Goal: Transaction & Acquisition: Purchase product/service

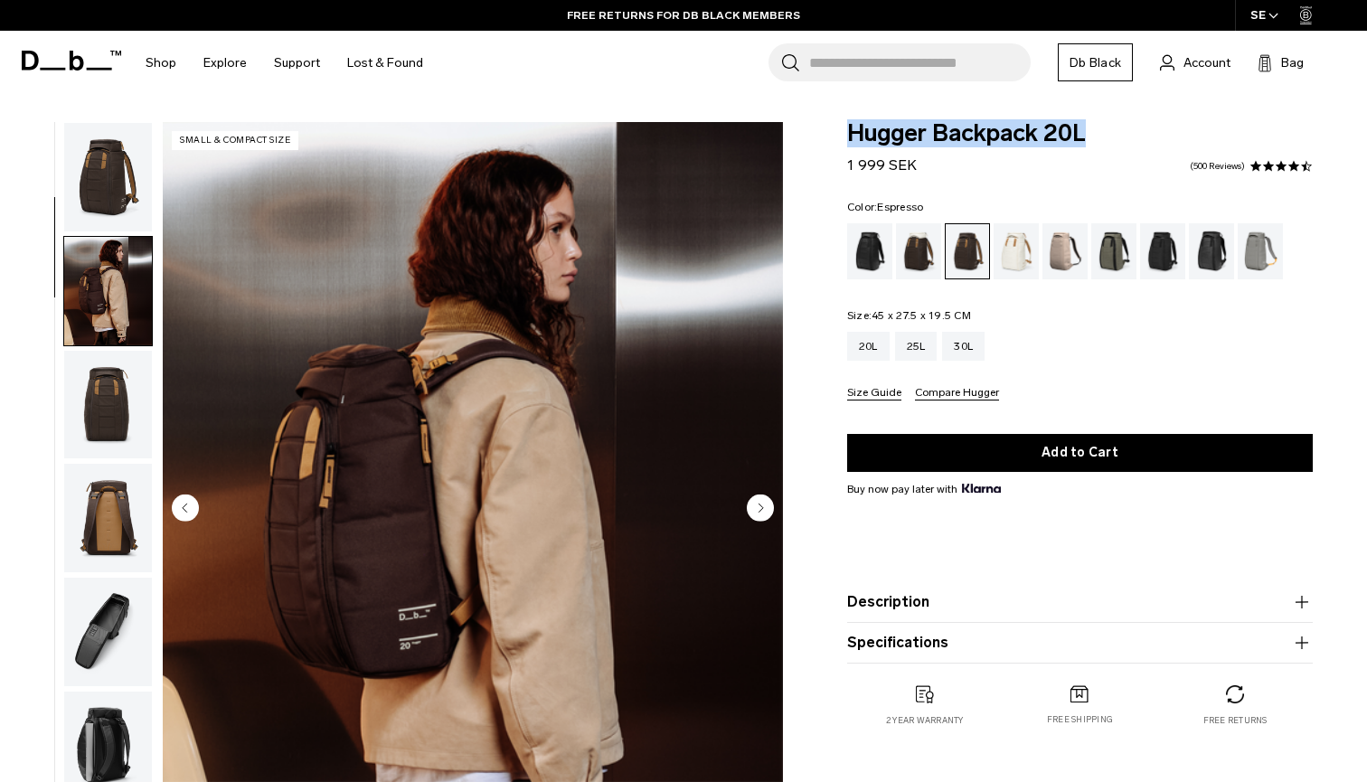
drag, startPoint x: 1098, startPoint y: 131, endPoint x: 843, endPoint y: 131, distance: 255.0
click at [843, 131] on div "Hugger Backpack 20L 1 999 SEK 4.6 star rating 500 Reviews Color: Espresso Out o…" at bounding box center [1080, 442] width 574 height 641
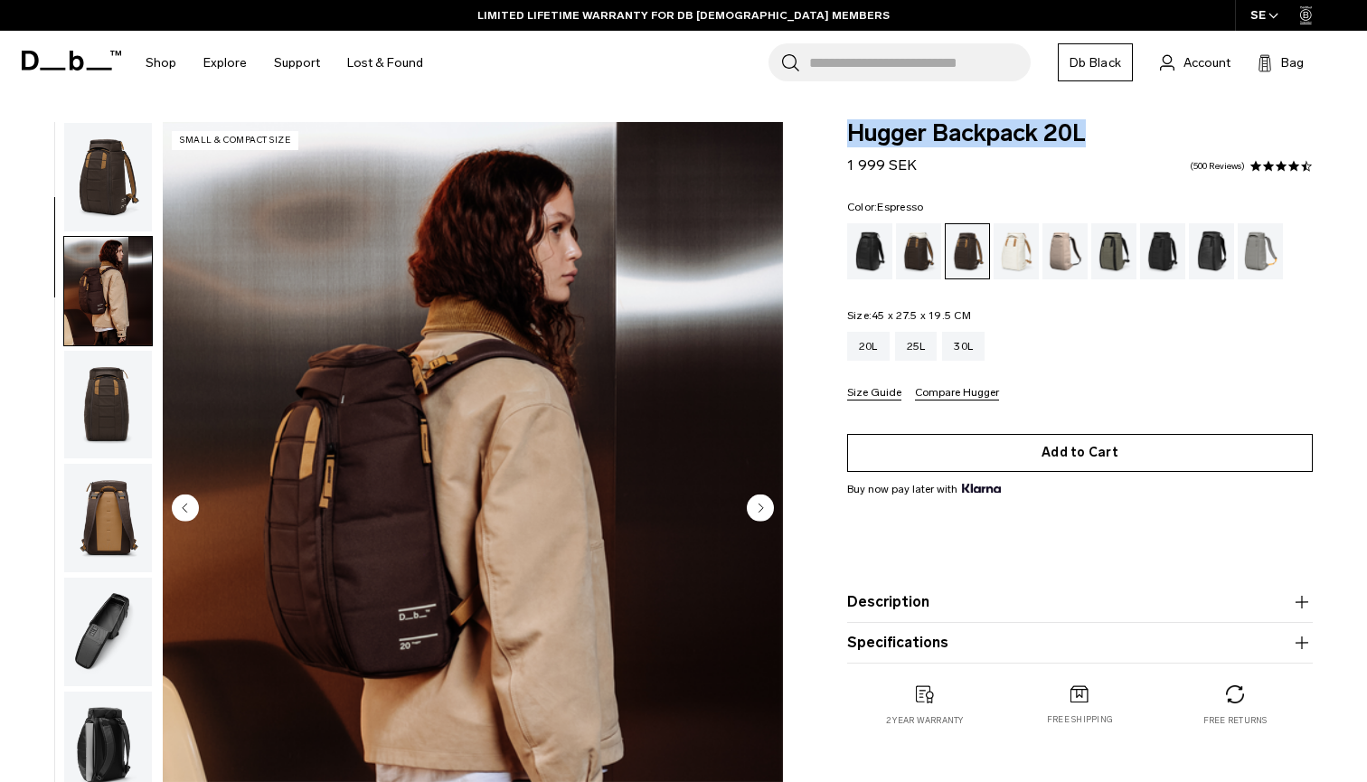
click at [1025, 460] on button "Add to Cart" at bounding box center [1080, 453] width 466 height 38
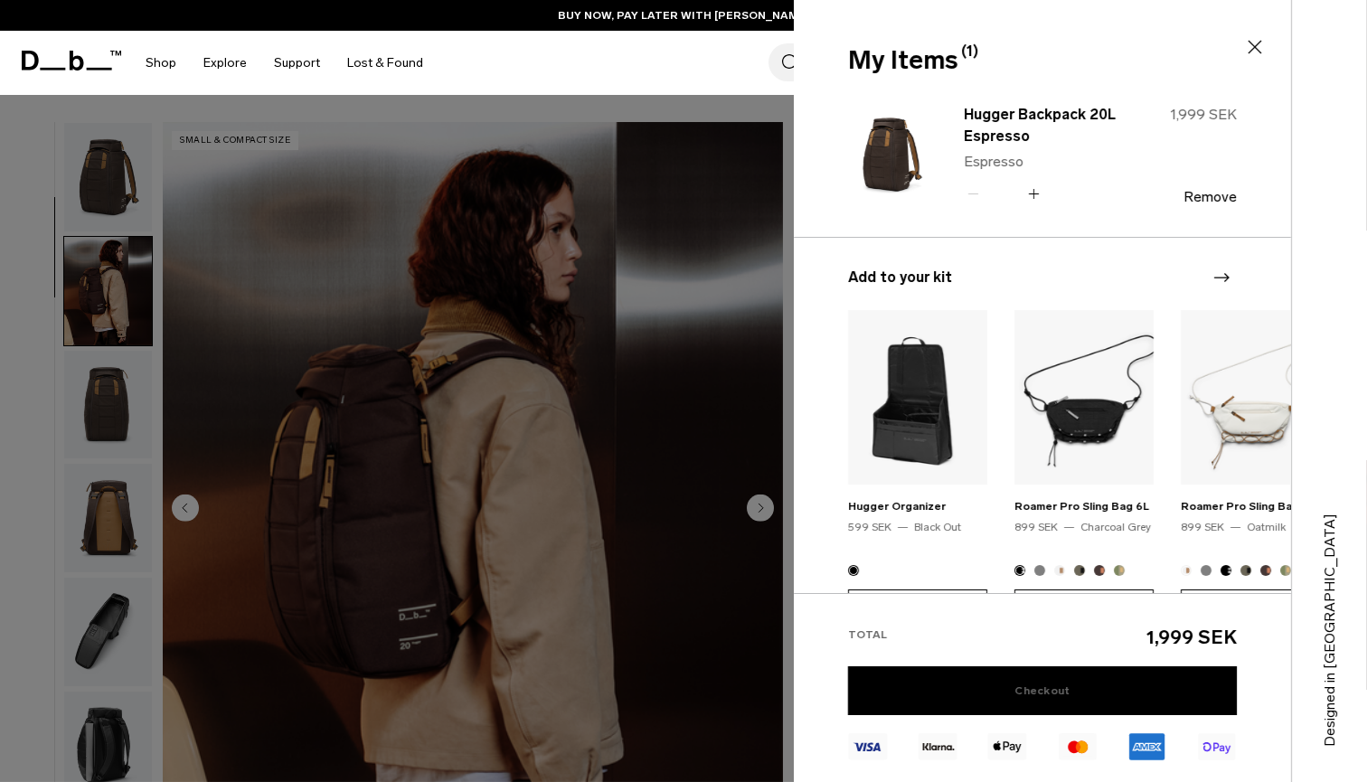
click at [1011, 685] on link "Checkout" at bounding box center [1042, 690] width 389 height 49
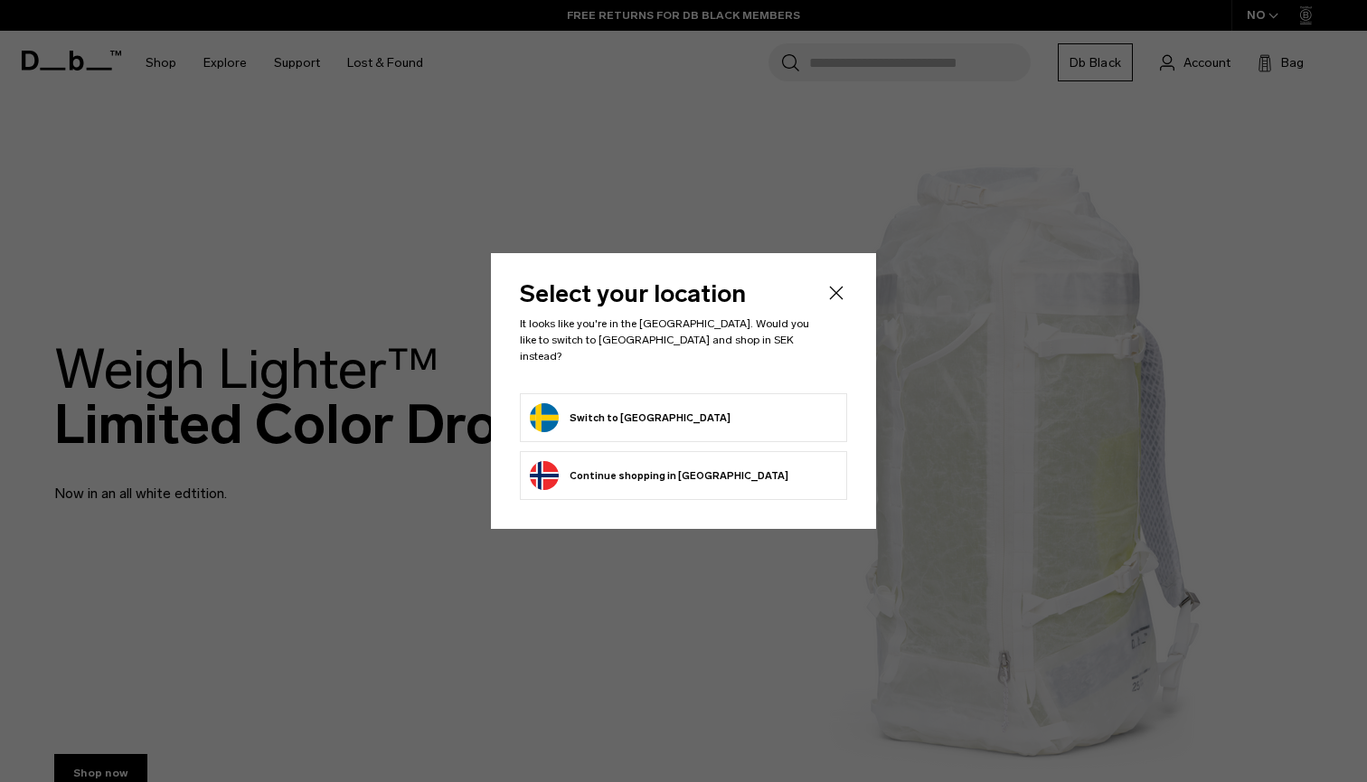
click at [552, 406] on button "Switch to [GEOGRAPHIC_DATA]" at bounding box center [630, 417] width 201 height 29
drag, startPoint x: 660, startPoint y: 414, endPoint x: 535, endPoint y: 412, distance: 124.8
click at [535, 412] on form "Switch to Sweden" at bounding box center [683, 417] width 307 height 29
click at [619, 407] on button "Switch to Sweden" at bounding box center [630, 417] width 201 height 29
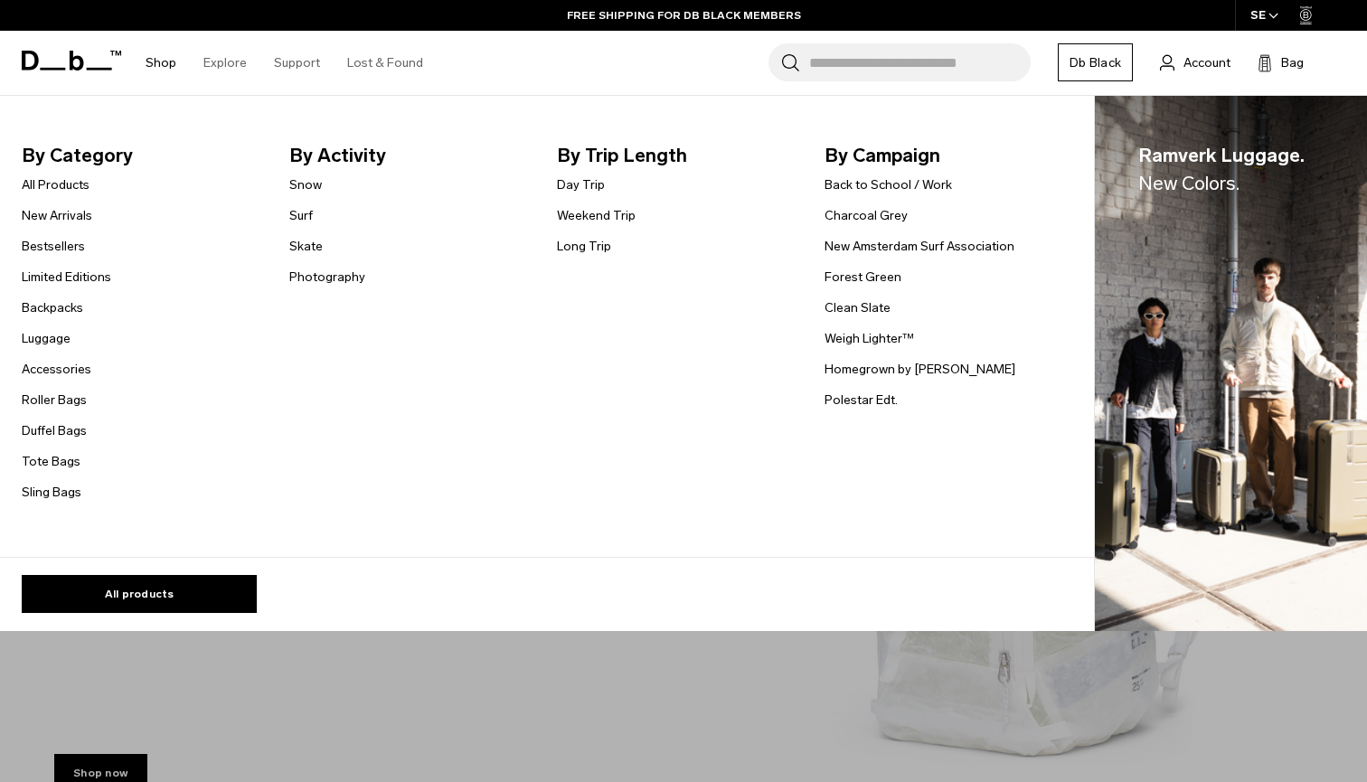
click at [162, 62] on link "Shop" at bounding box center [161, 63] width 31 height 64
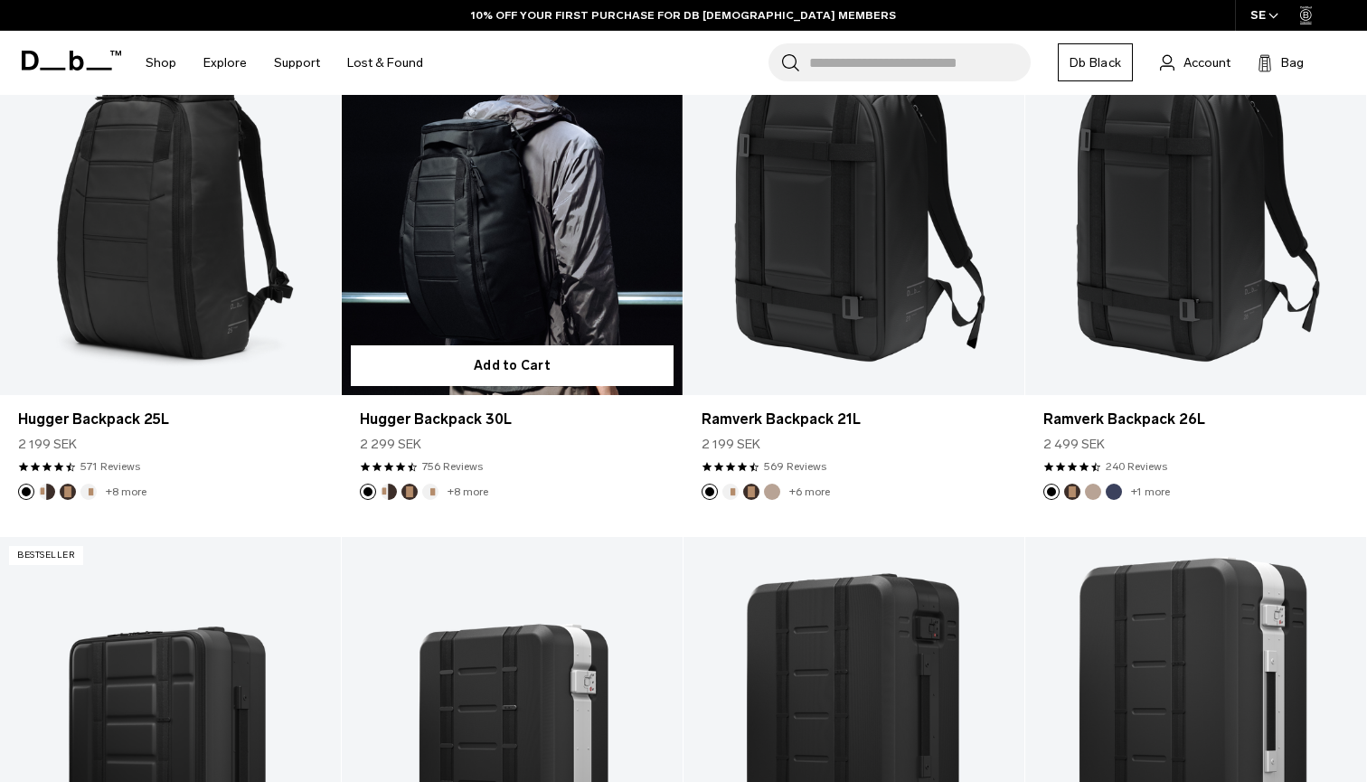
scroll to position [359, 0]
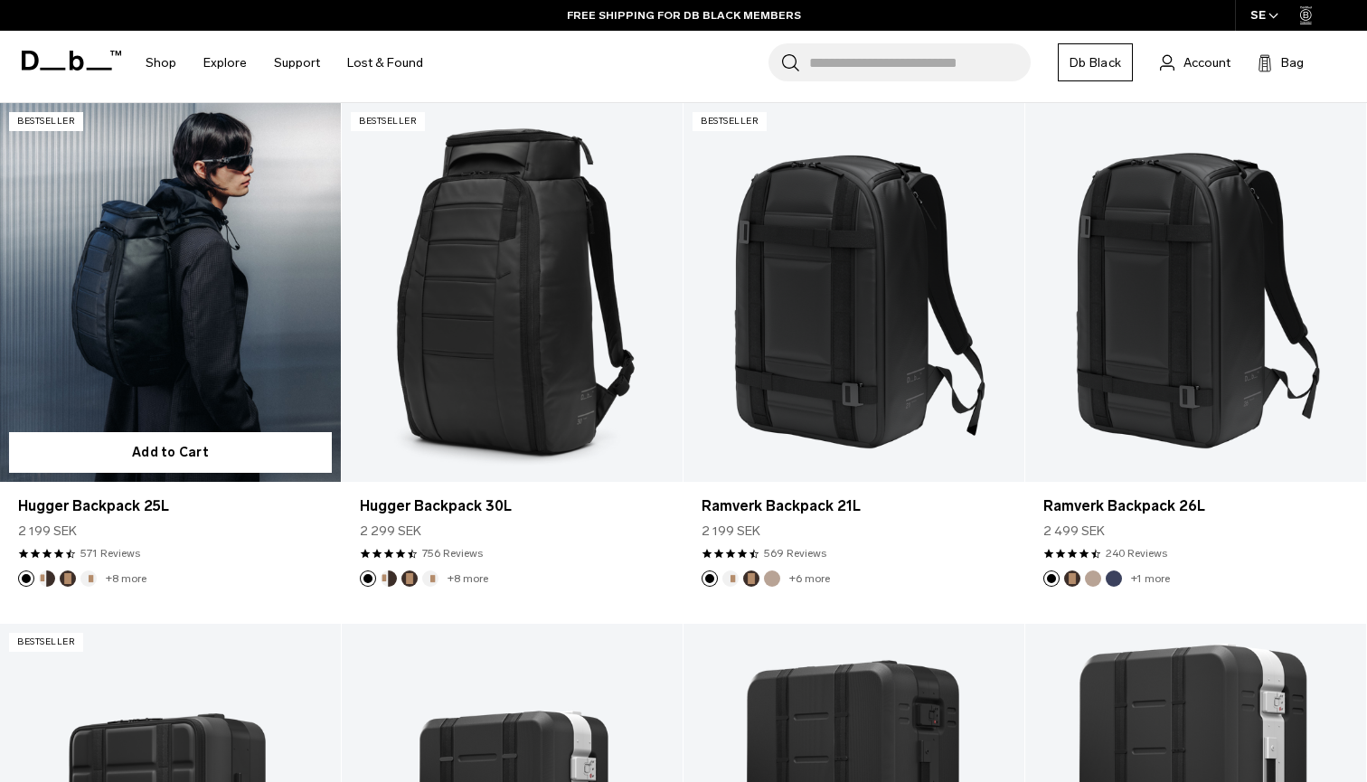
click at [205, 338] on link "Hugger Backpack 25L" at bounding box center [170, 292] width 341 height 379
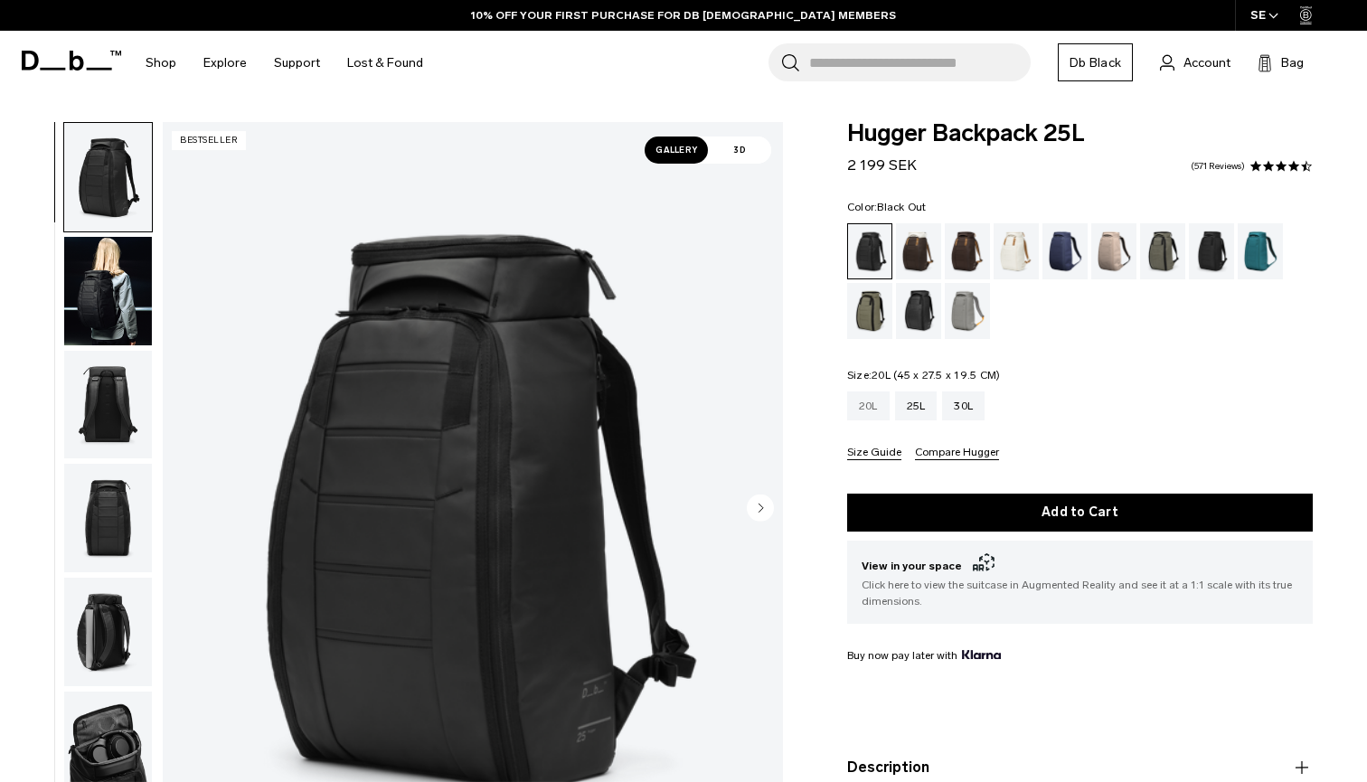
click at [865, 398] on div "20L" at bounding box center [868, 406] width 42 height 29
click at [965, 244] on div "Espresso" at bounding box center [968, 251] width 46 height 56
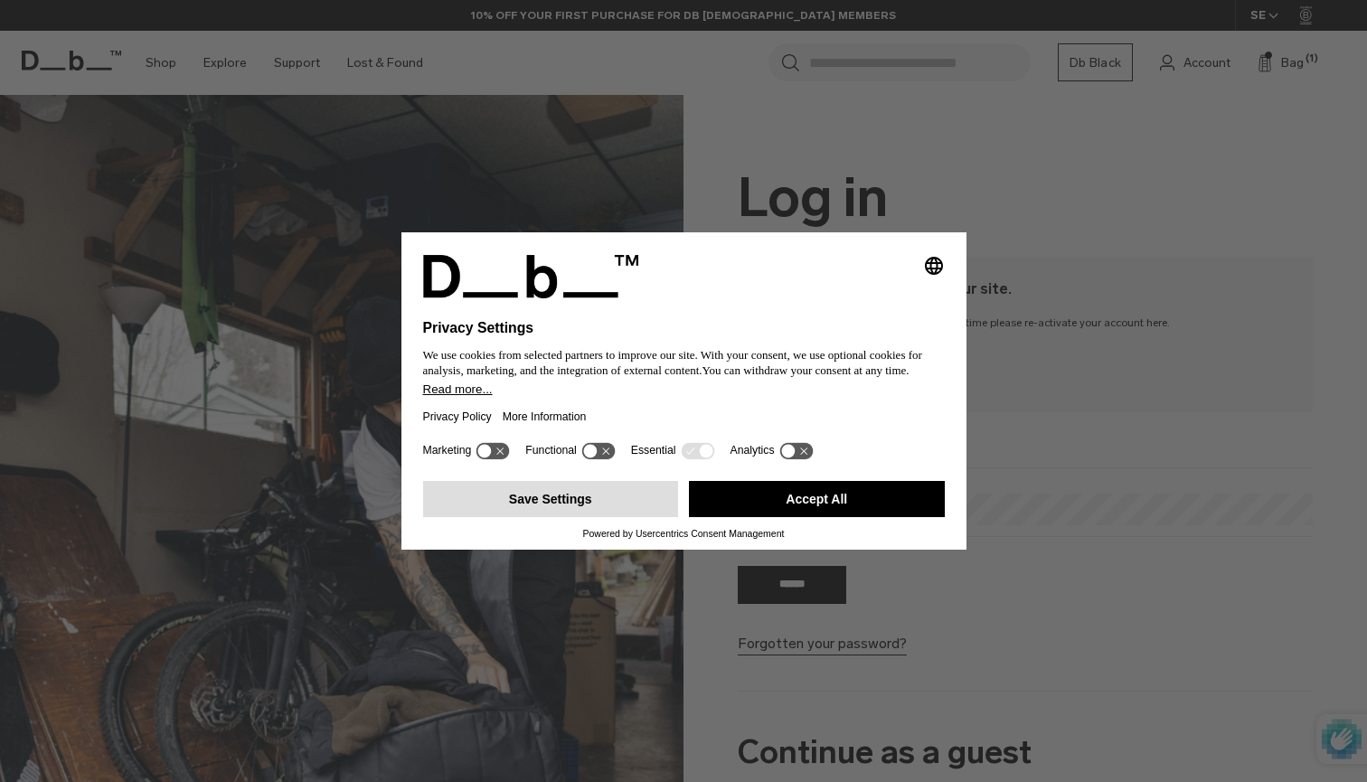
click at [602, 499] on button "Save Settings" at bounding box center [551, 499] width 256 height 36
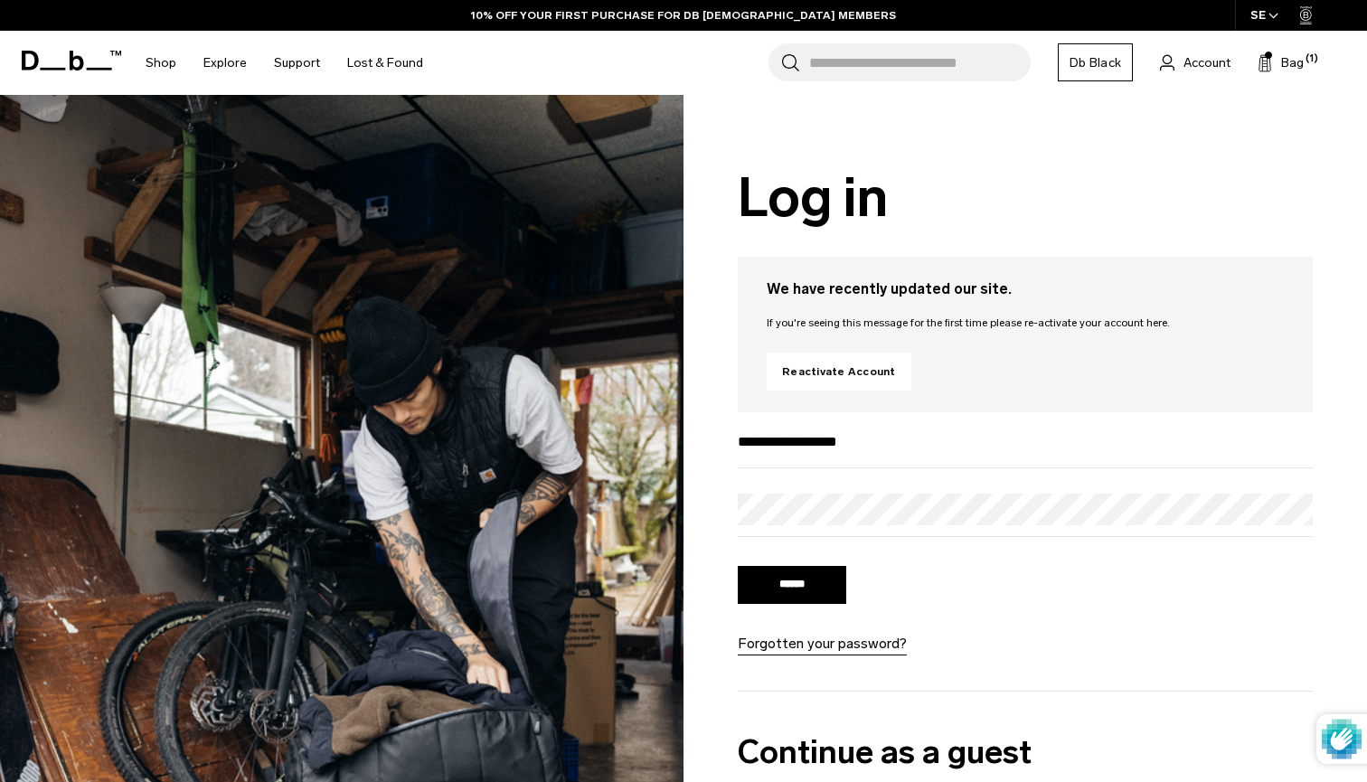
click at [821, 581] on input "******" at bounding box center [792, 585] width 108 height 38
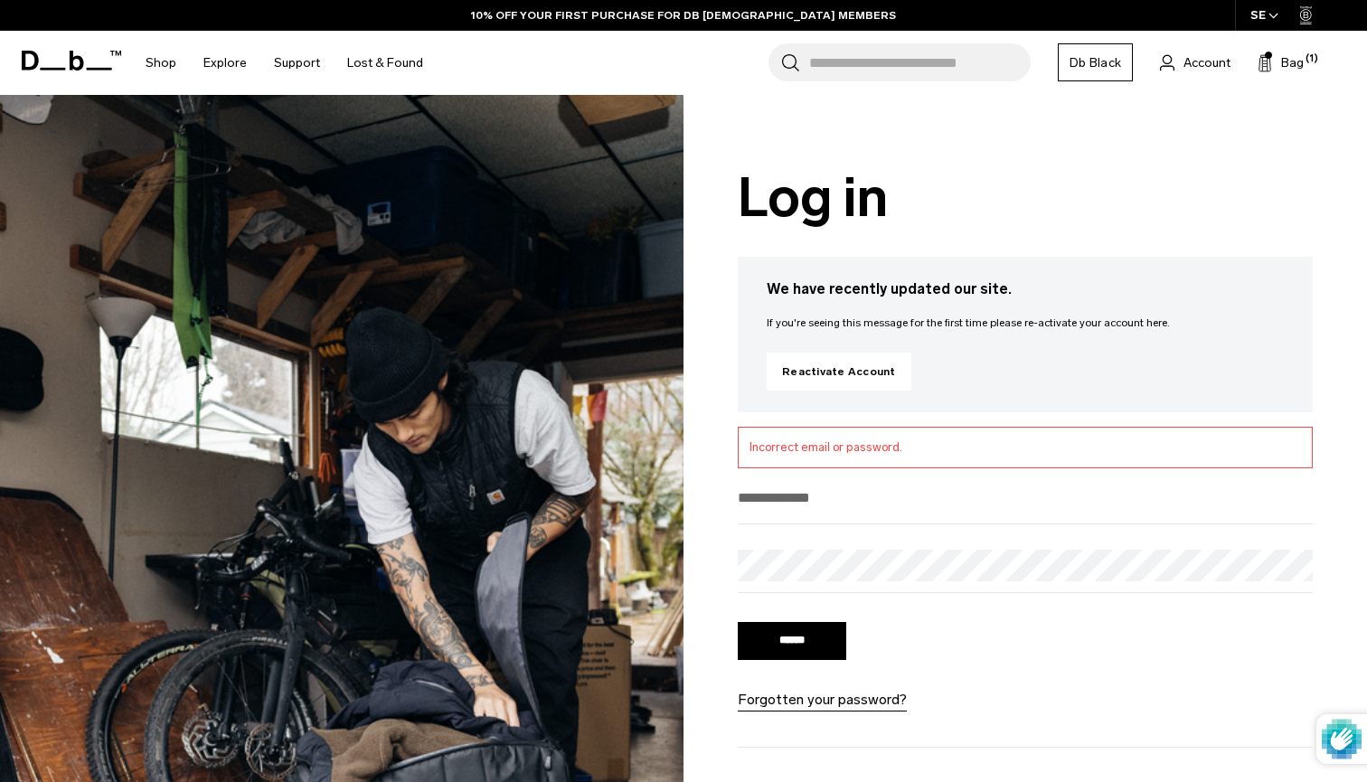
type input "**********"
